Goal: Find specific page/section: Find specific page/section

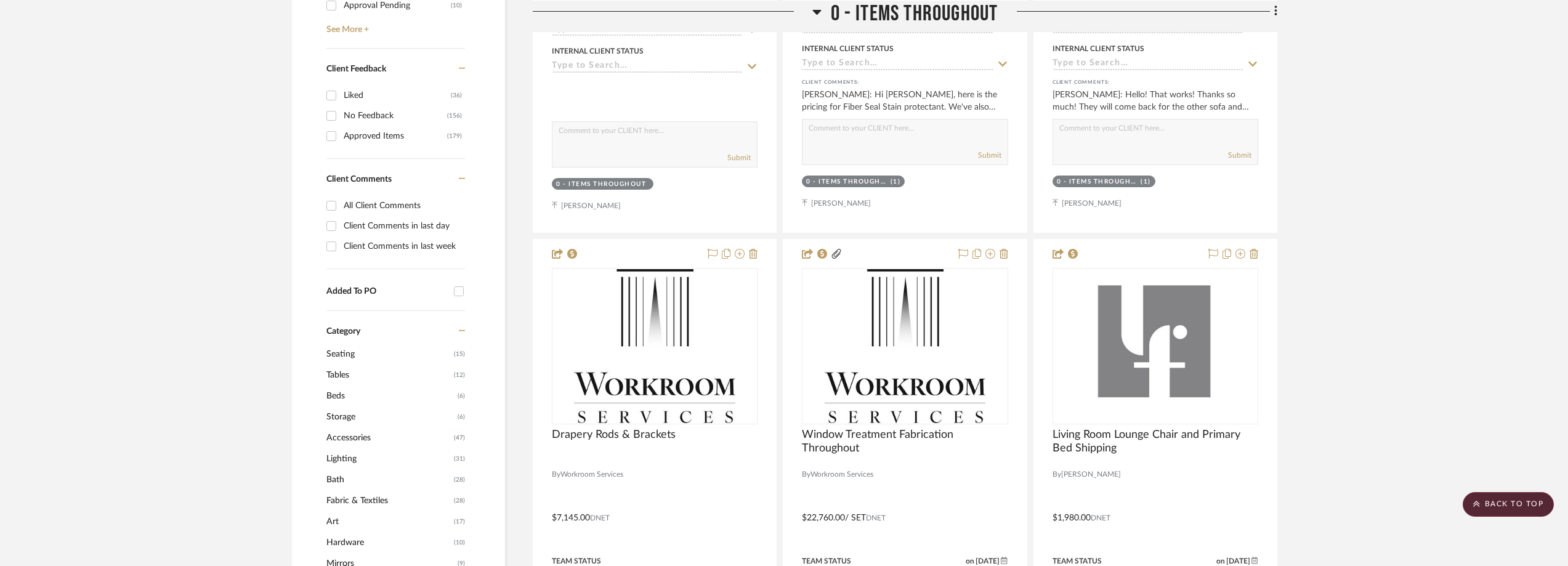
click at [438, 276] on mat-checkbox "Added To PO" at bounding box center [396, 290] width 139 height 42
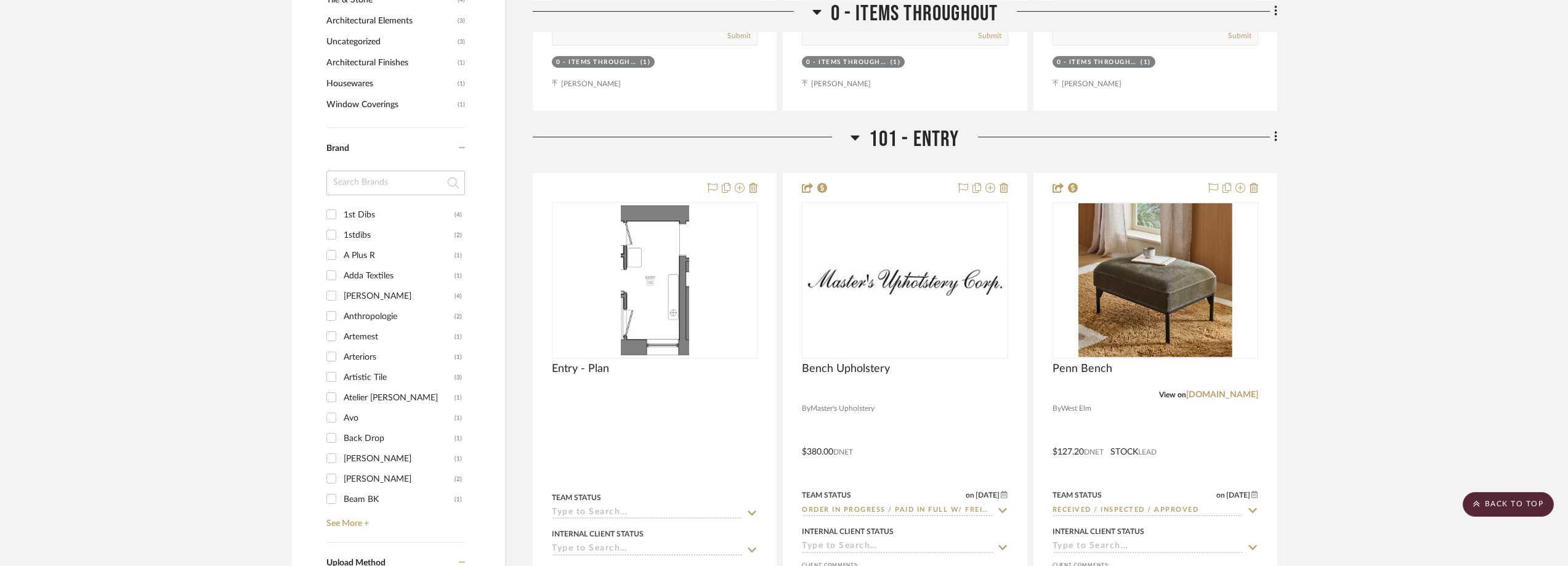
scroll to position [1354, 0]
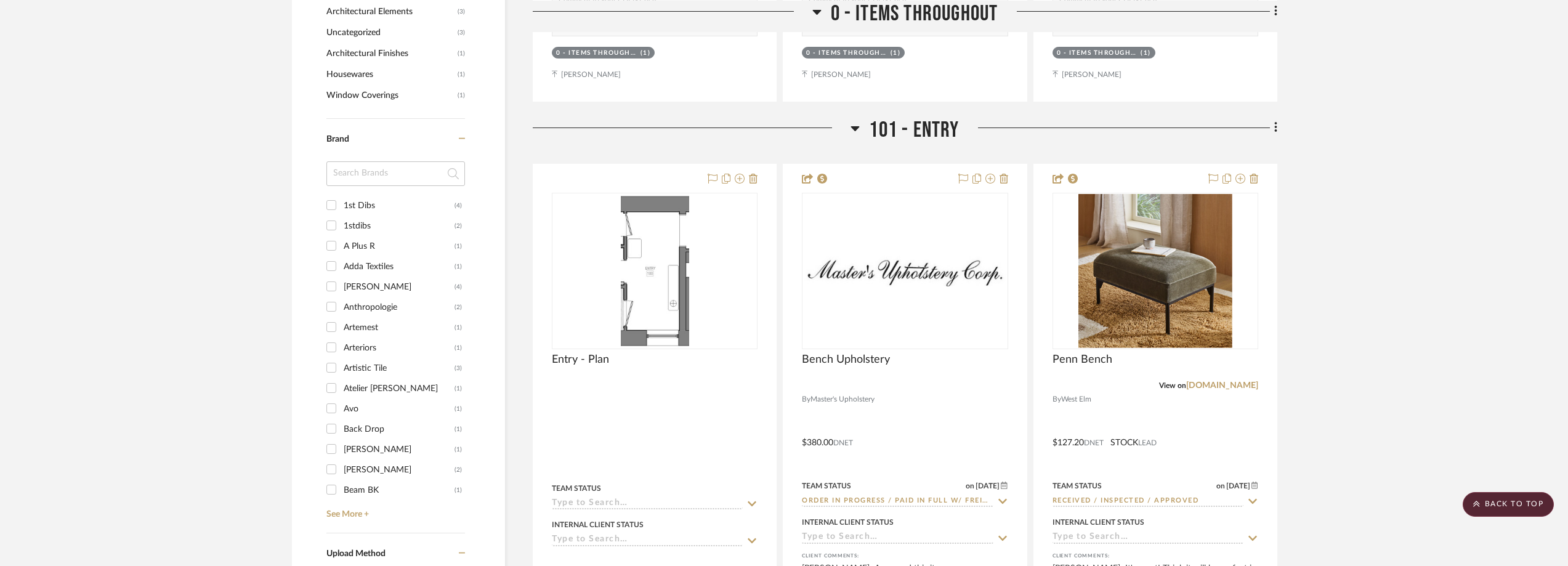
click at [368, 176] on input at bounding box center [396, 174] width 139 height 25
type input "[PERSON_NAME]"
click at [371, 201] on div "Tappan Collective" at bounding box center [399, 206] width 111 height 20
click at [342, 201] on input "Tappan Collective (2)" at bounding box center [332, 205] width 20 height 20
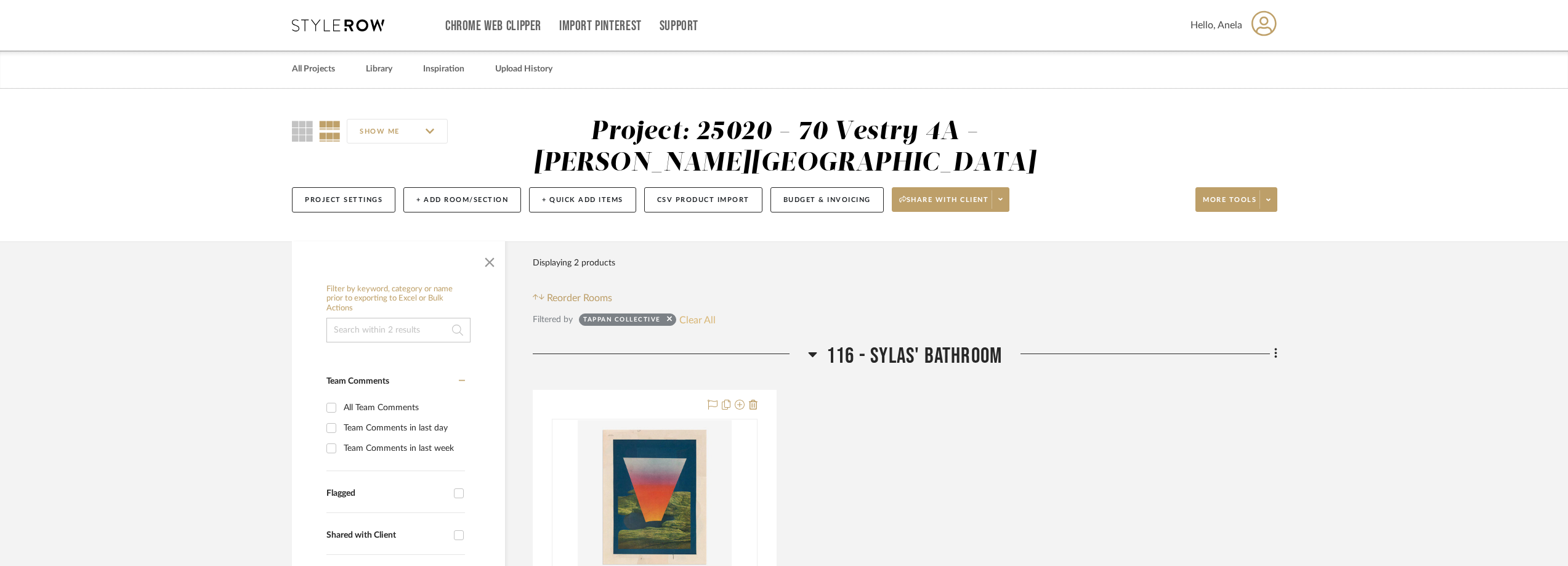
click at [696, 315] on button "Clear All" at bounding box center [698, 320] width 36 height 16
checkbox input "false"
